Goal: Task Accomplishment & Management: Use online tool/utility

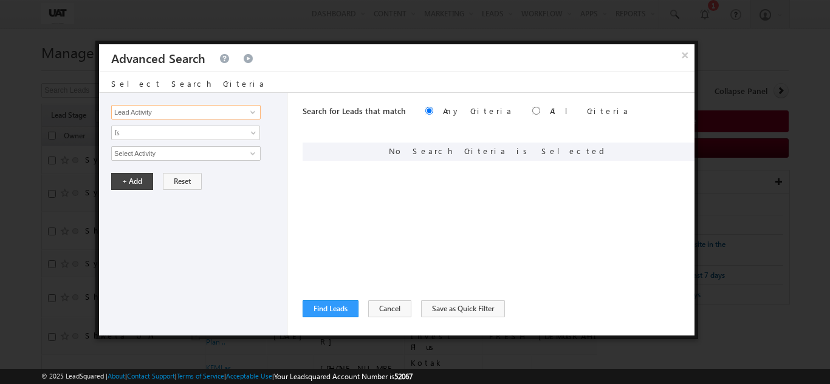
click at [183, 114] on input "Lead Activity" at bounding box center [185, 112] width 149 height 15
click at [155, 131] on link "Quote ID" at bounding box center [185, 138] width 149 height 14
type input "Quote ID"
click at [152, 148] on input "text" at bounding box center [185, 153] width 149 height 15
paste input "01N2350789"
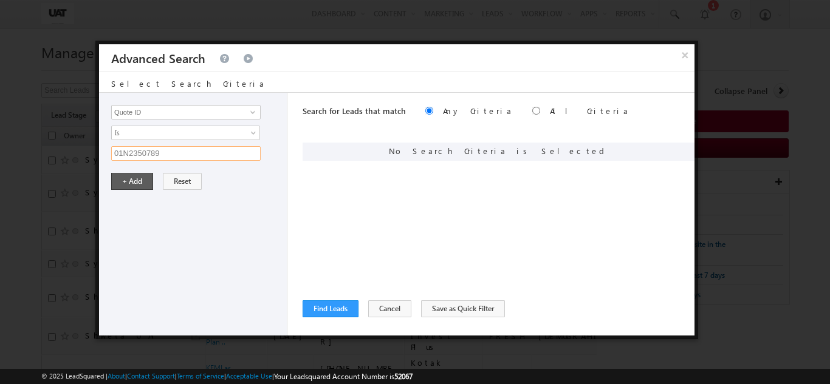
type input "01N2350789"
click at [138, 184] on button "+ Add" at bounding box center [132, 181] width 42 height 17
click at [329, 307] on button "Find Leads" at bounding box center [330, 309] width 56 height 17
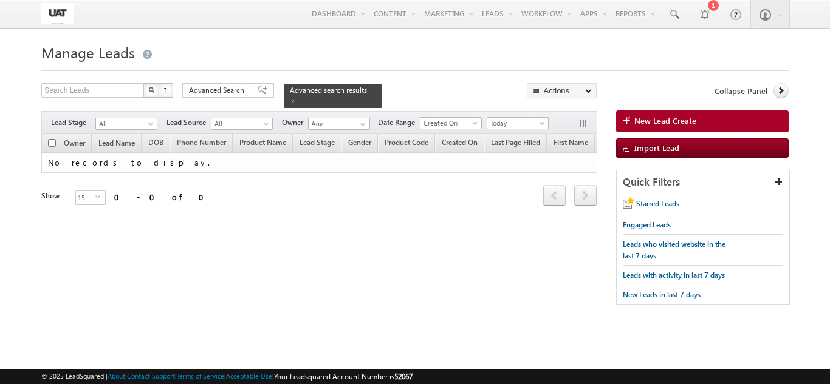
click at [505, 126] on div "Filters Lead Stage All All Lead Source All All Owner Any Any Date Range Go [DAT…" at bounding box center [318, 122] width 555 height 23
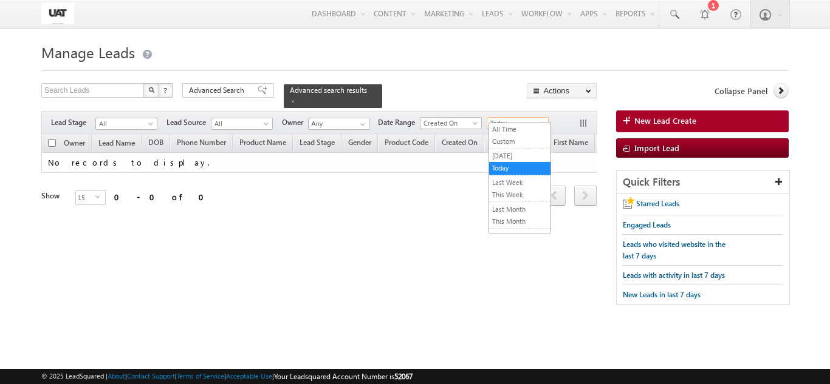
click at [507, 118] on span "Today" at bounding box center [516, 123] width 58 height 11
click at [506, 132] on link "All Time" at bounding box center [519, 129] width 61 height 11
